Goal: Find specific page/section: Find specific page/section

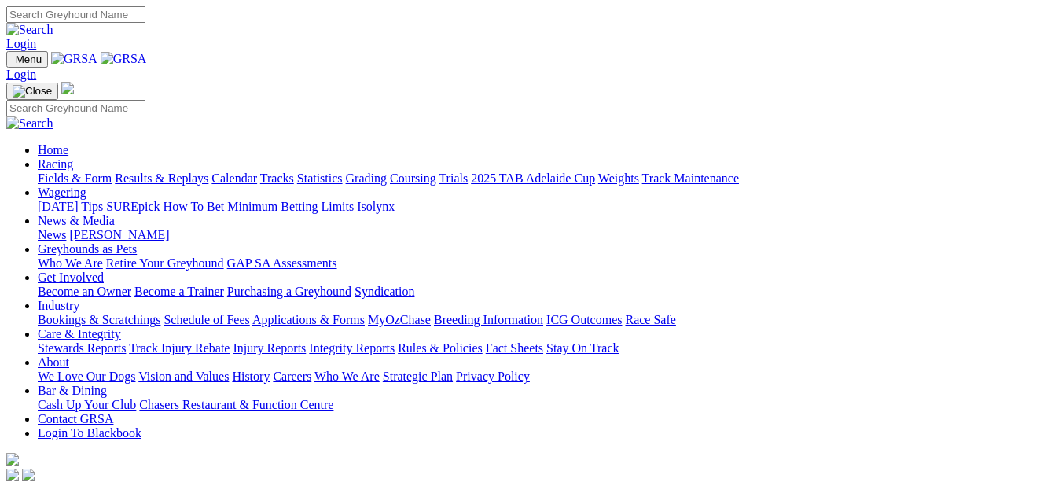
click at [81, 171] on link "Fields & Form" at bounding box center [75, 177] width 74 height 13
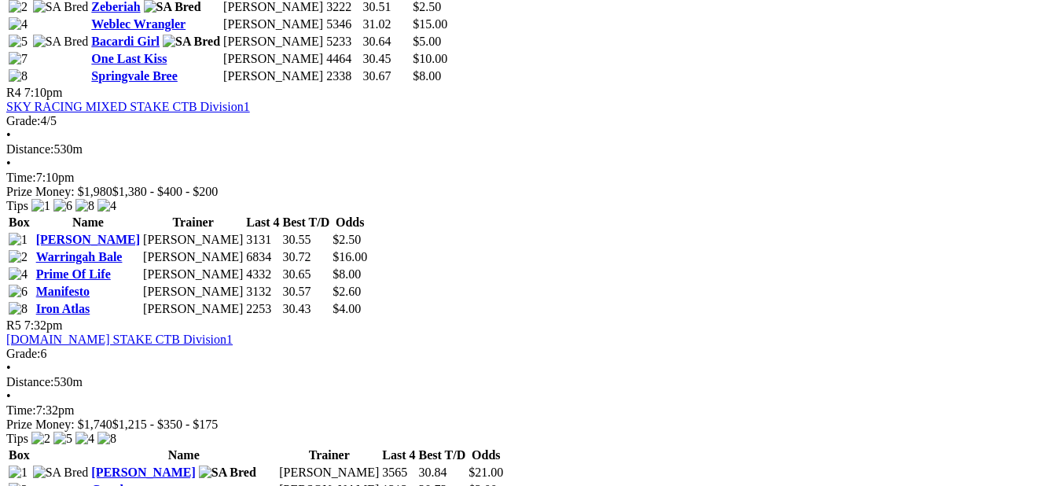
scroll to position [1729, 0]
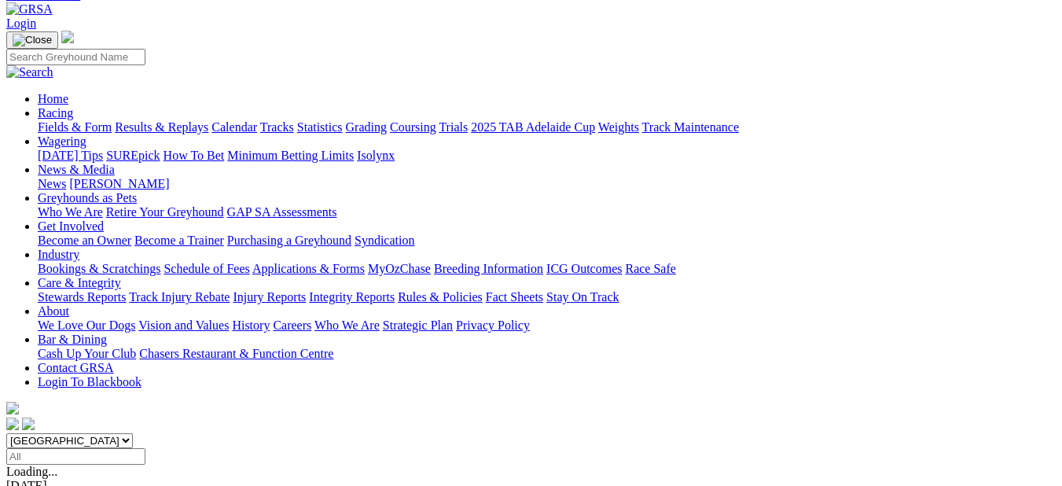
scroll to position [157, 0]
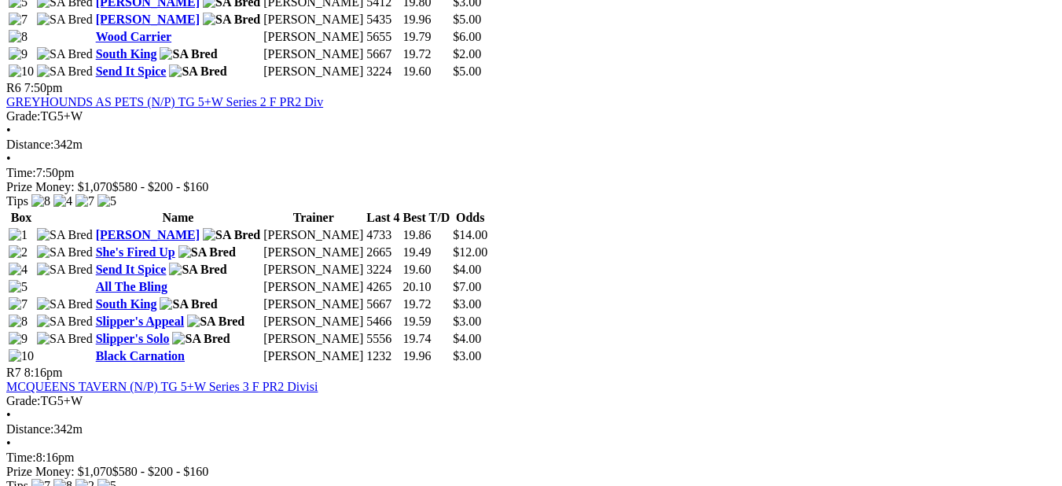
scroll to position [2279, 0]
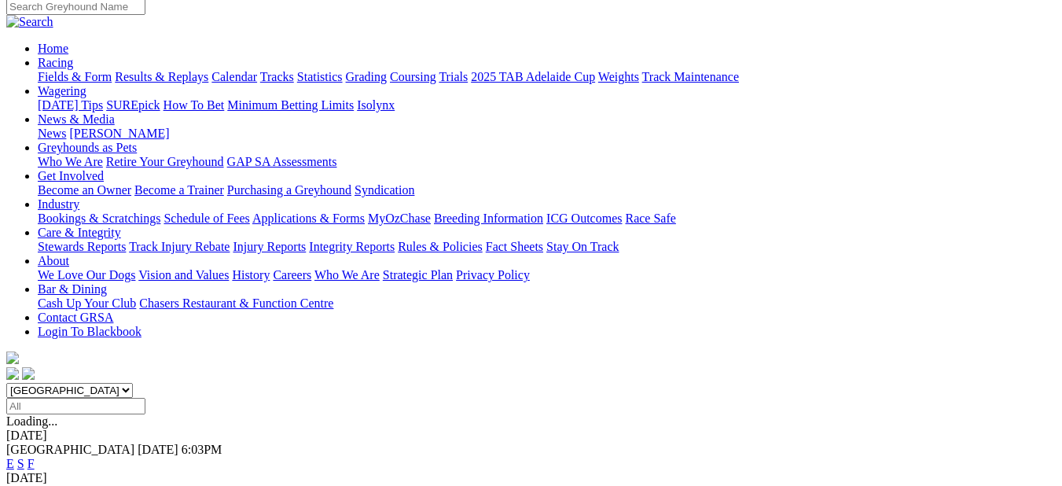
scroll to position [157, 0]
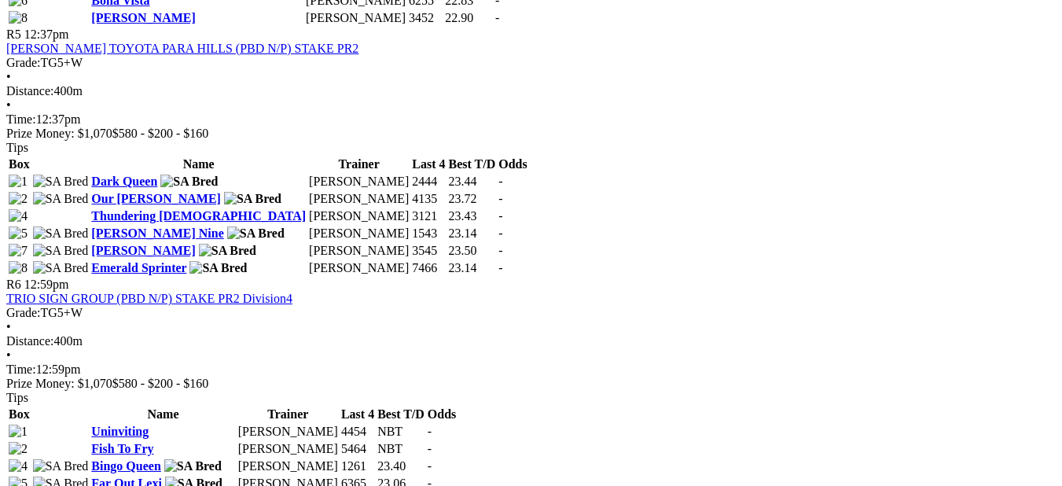
scroll to position [1729, 0]
